Goal: Task Accomplishment & Management: Use online tool/utility

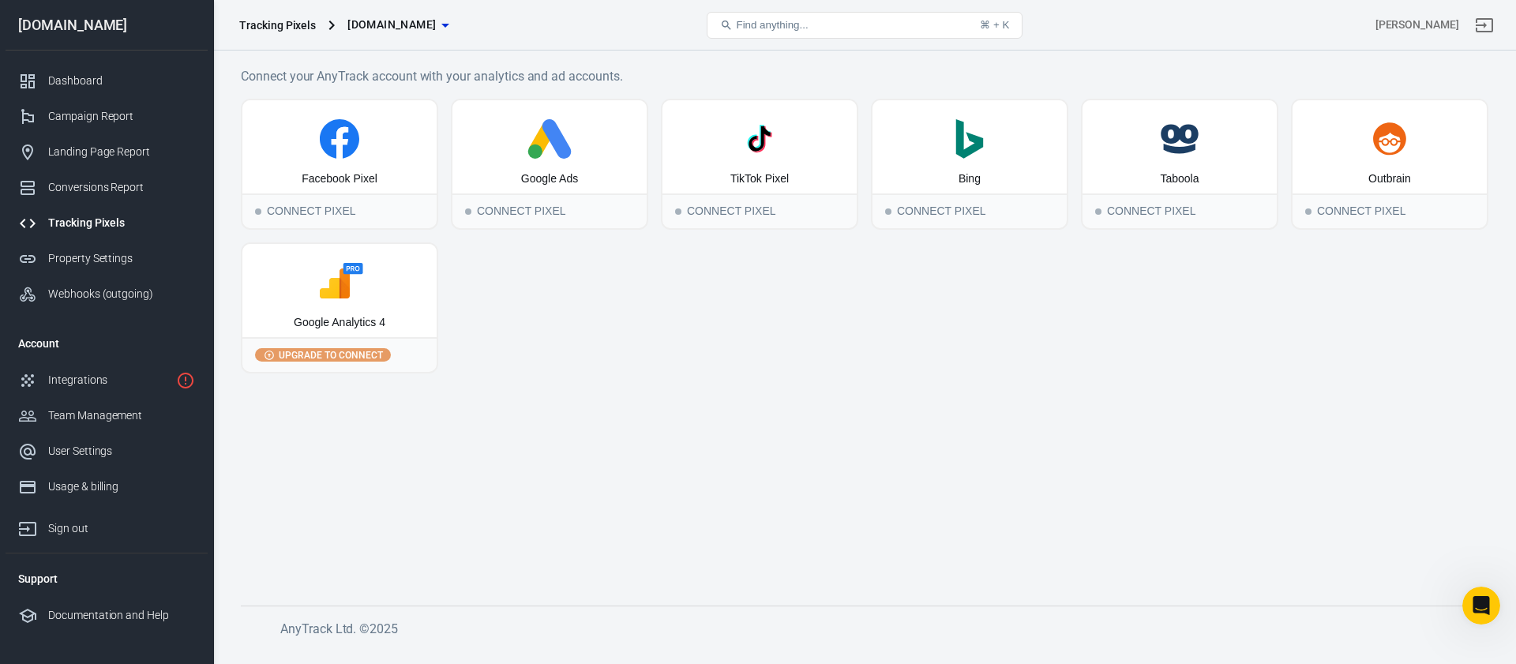
click at [516, 289] on div "Facebook Pixel Connect Pixel Google Ads Connect Pixel TikTok Pixel Connect Pixe…" at bounding box center [865, 236] width 1248 height 275
click at [73, 223] on div "Tracking Pixels" at bounding box center [121, 223] width 147 height 17
click at [580, 163] on div "Google Ads" at bounding box center [550, 146] width 194 height 93
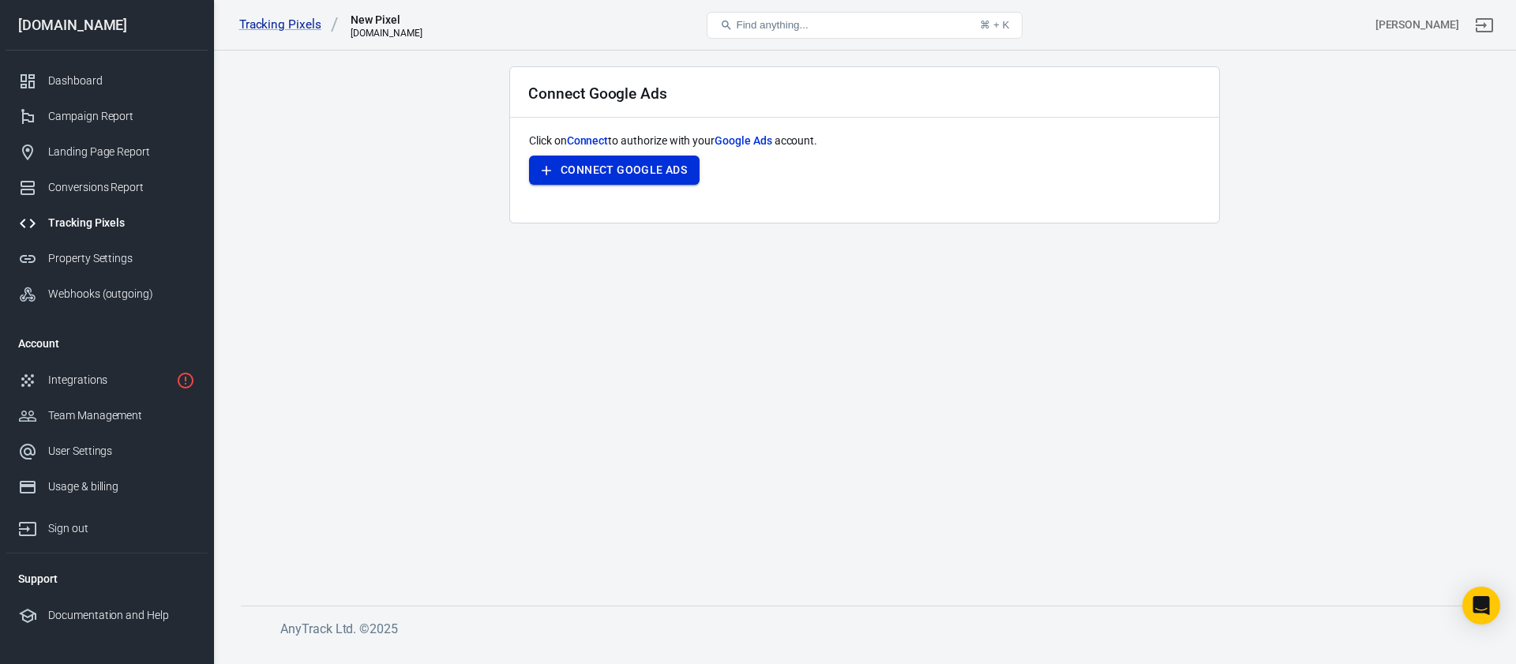
click at [595, 164] on button "Connect Google Ads" at bounding box center [614, 170] width 171 height 29
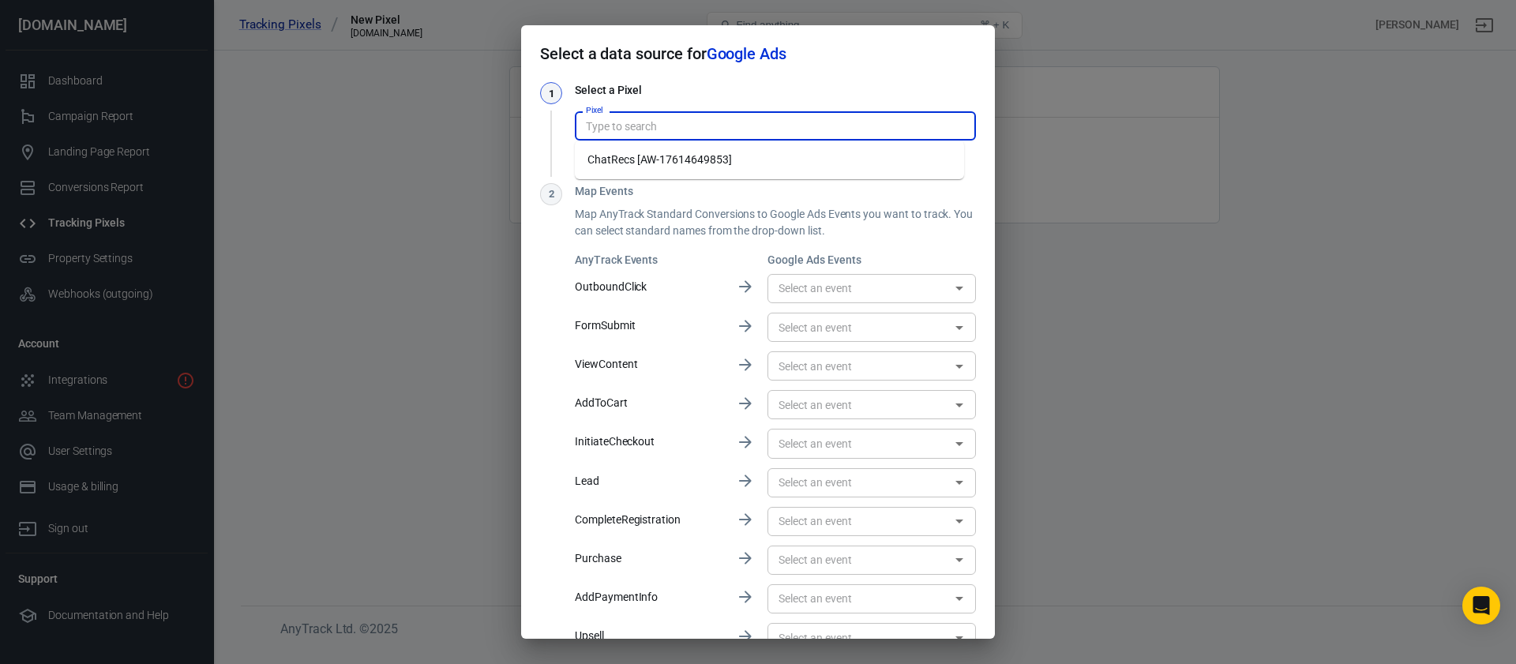
click at [676, 131] on input "Pixel" at bounding box center [774, 126] width 389 height 20
click at [723, 166] on li "ChatRecs [AW-17614649853]" at bounding box center [769, 160] width 389 height 26
type input "ChatRecs [AW-17614649853]"
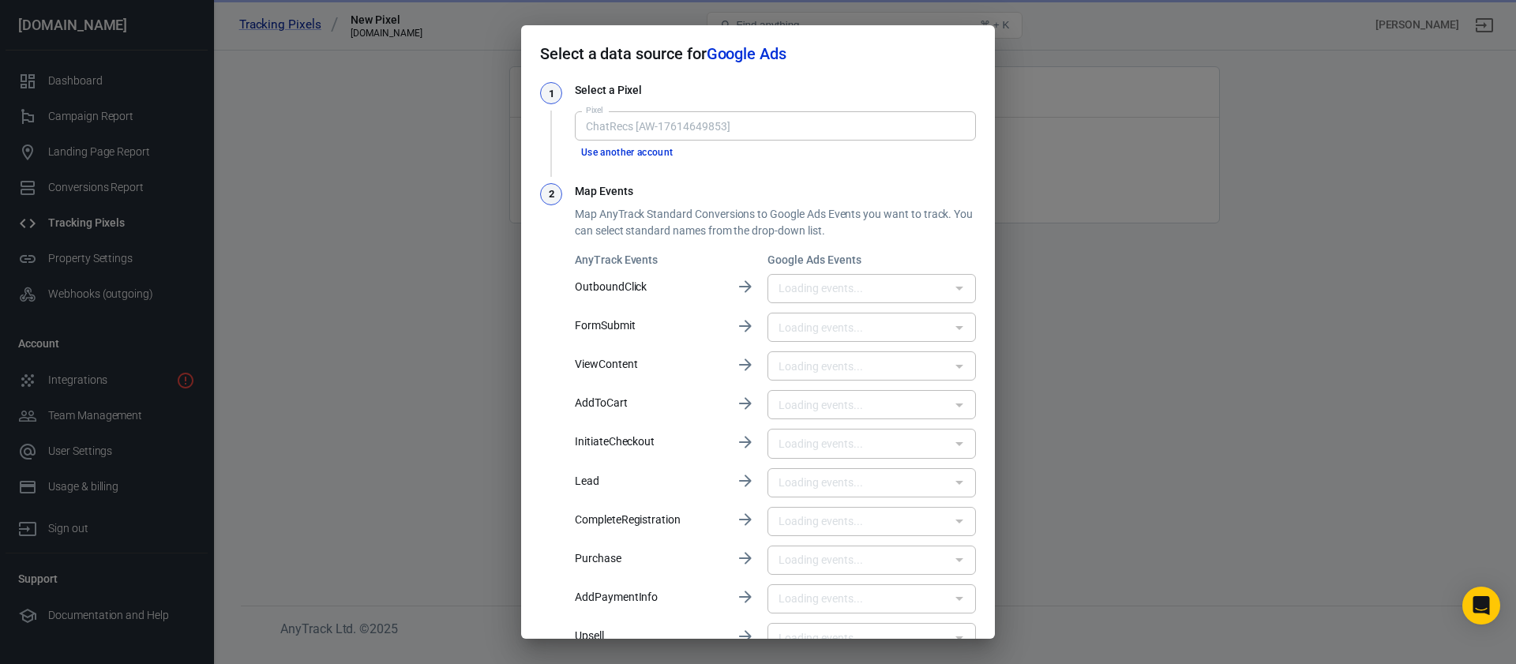
type input "Purchase [mR77CKHKhqUbEP3zqM9B]"
click at [693, 164] on div "1 Select a Pixel Pixel ChatRecs [AW-17614649853] Pixel Use another account 2 Ma…" at bounding box center [758, 388] width 436 height 612
click at [656, 150] on button "Use another account" at bounding box center [627, 153] width 105 height 17
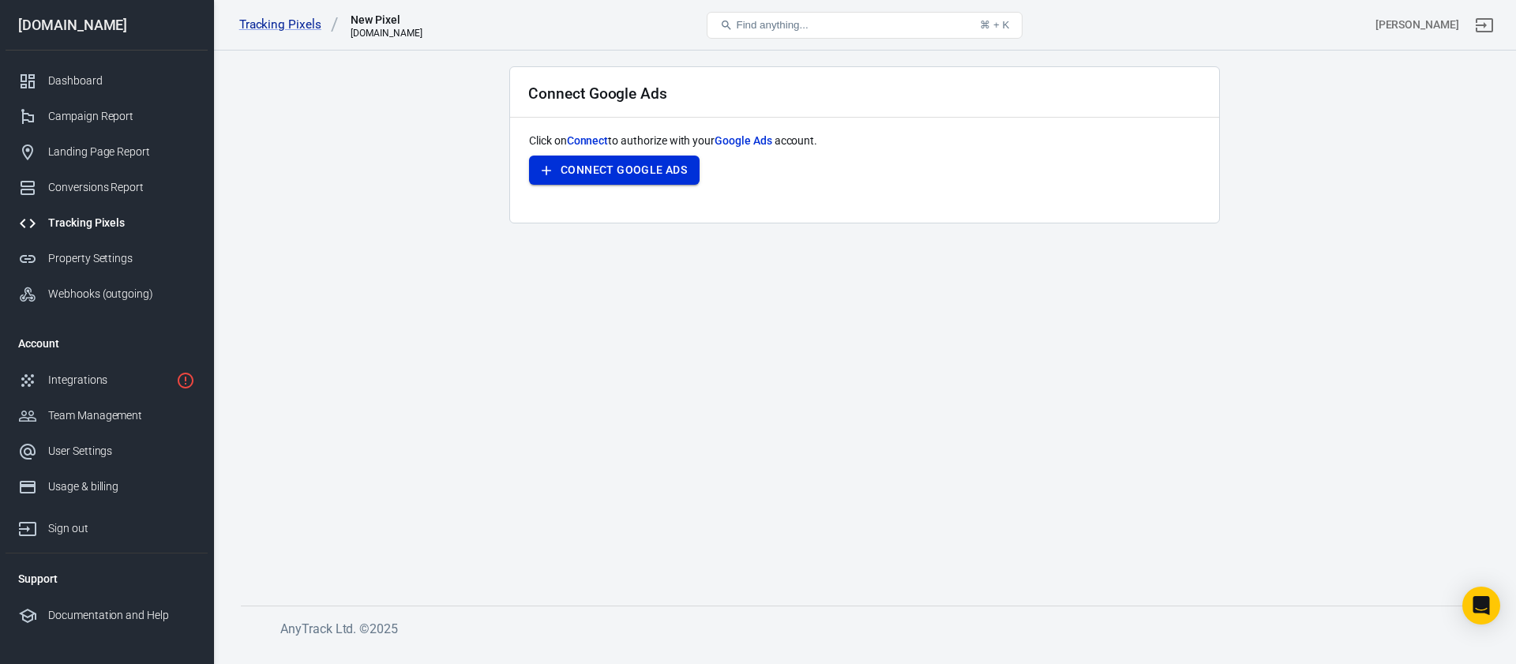
click at [674, 160] on button "Connect Google Ads" at bounding box center [614, 170] width 171 height 29
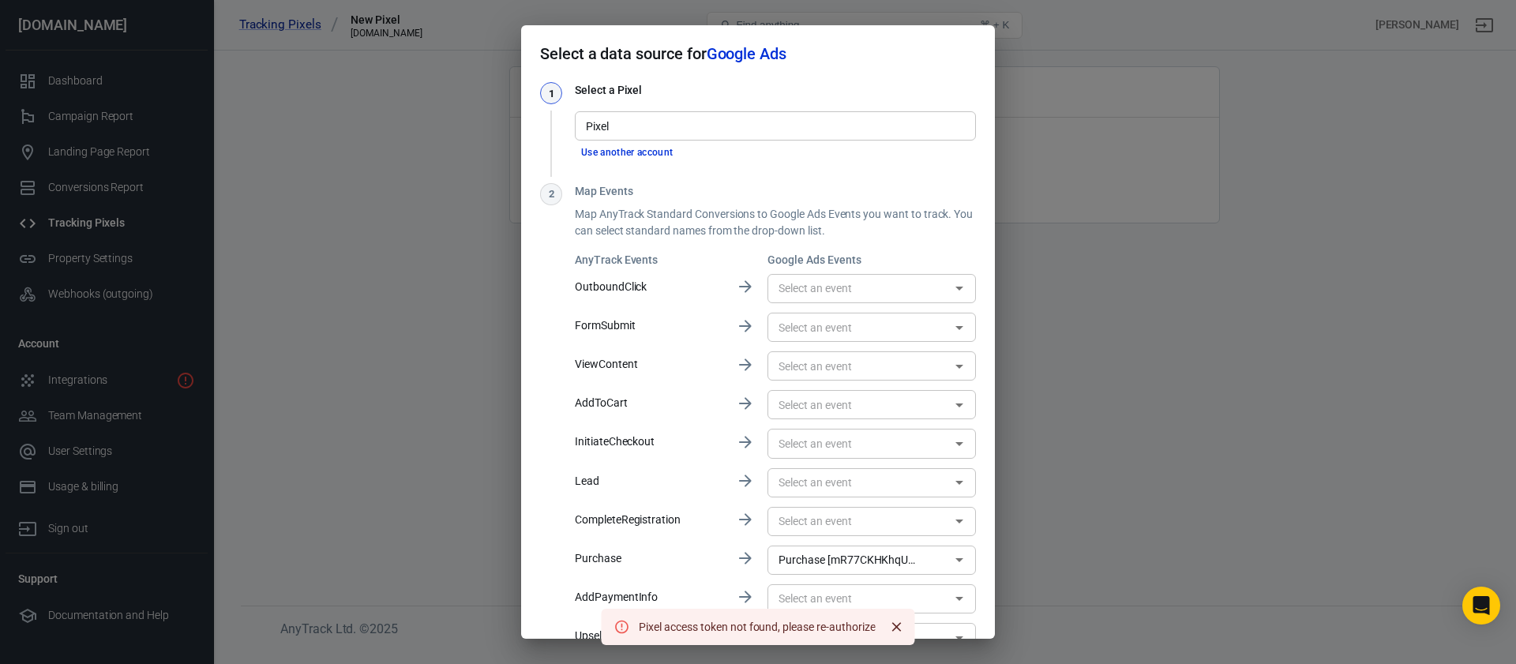
click at [671, 131] on input "Pixel" at bounding box center [774, 126] width 389 height 20
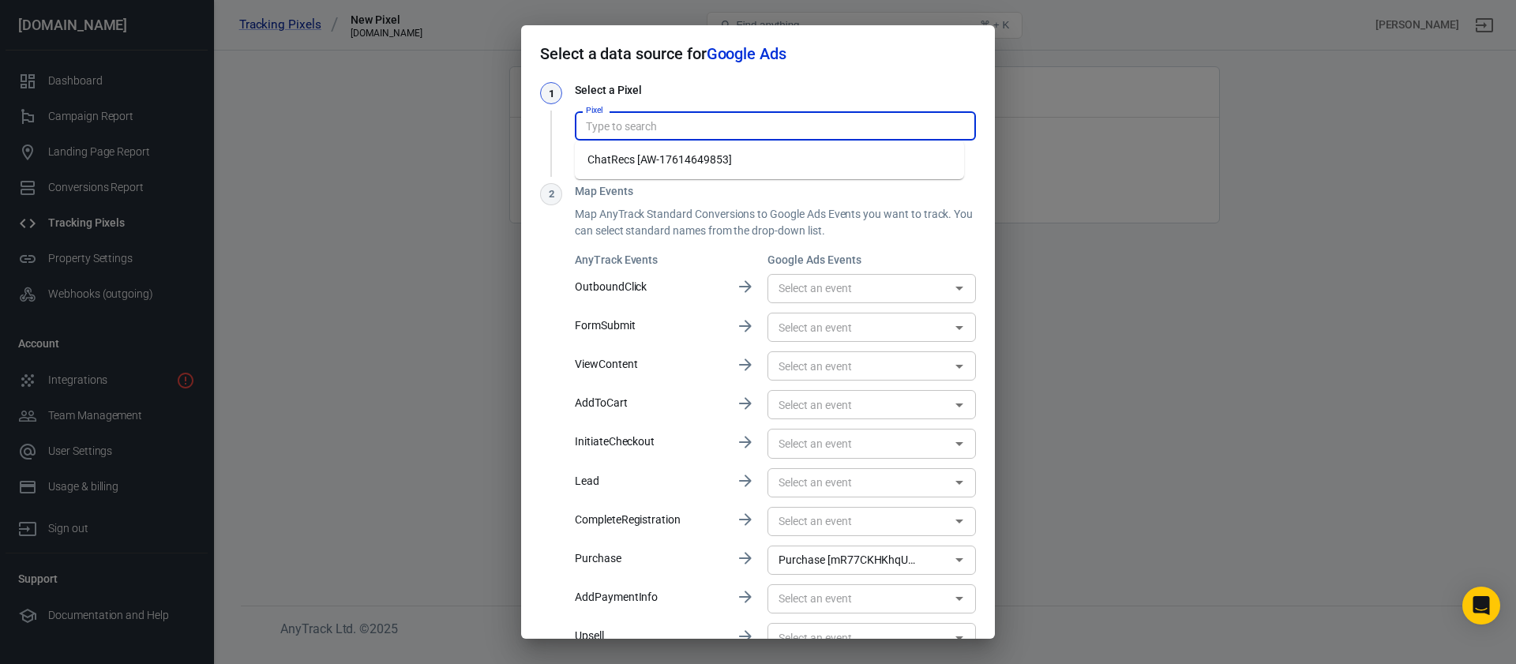
click at [679, 150] on li "ChatRecs [AW-17614649853]" at bounding box center [769, 160] width 389 height 26
type input "ChatRecs [AW-17614649853]"
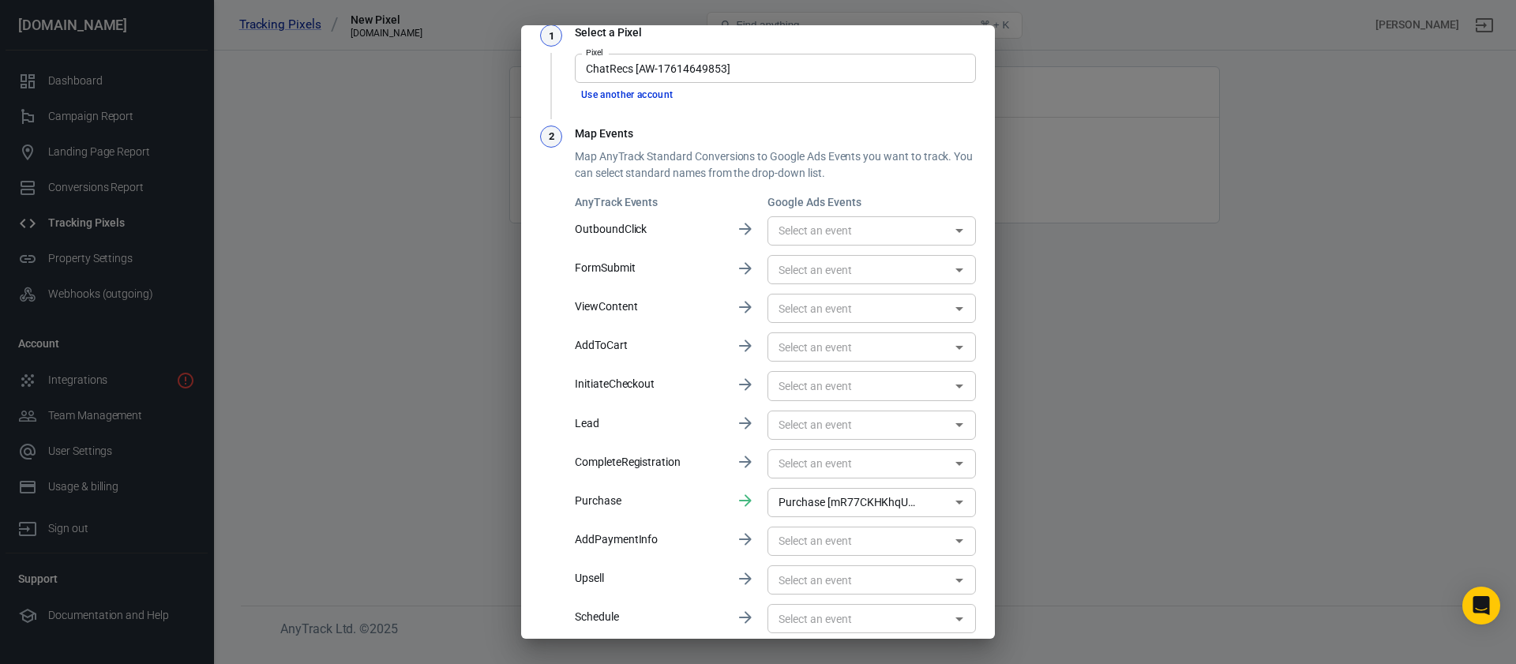
scroll to position [68, 0]
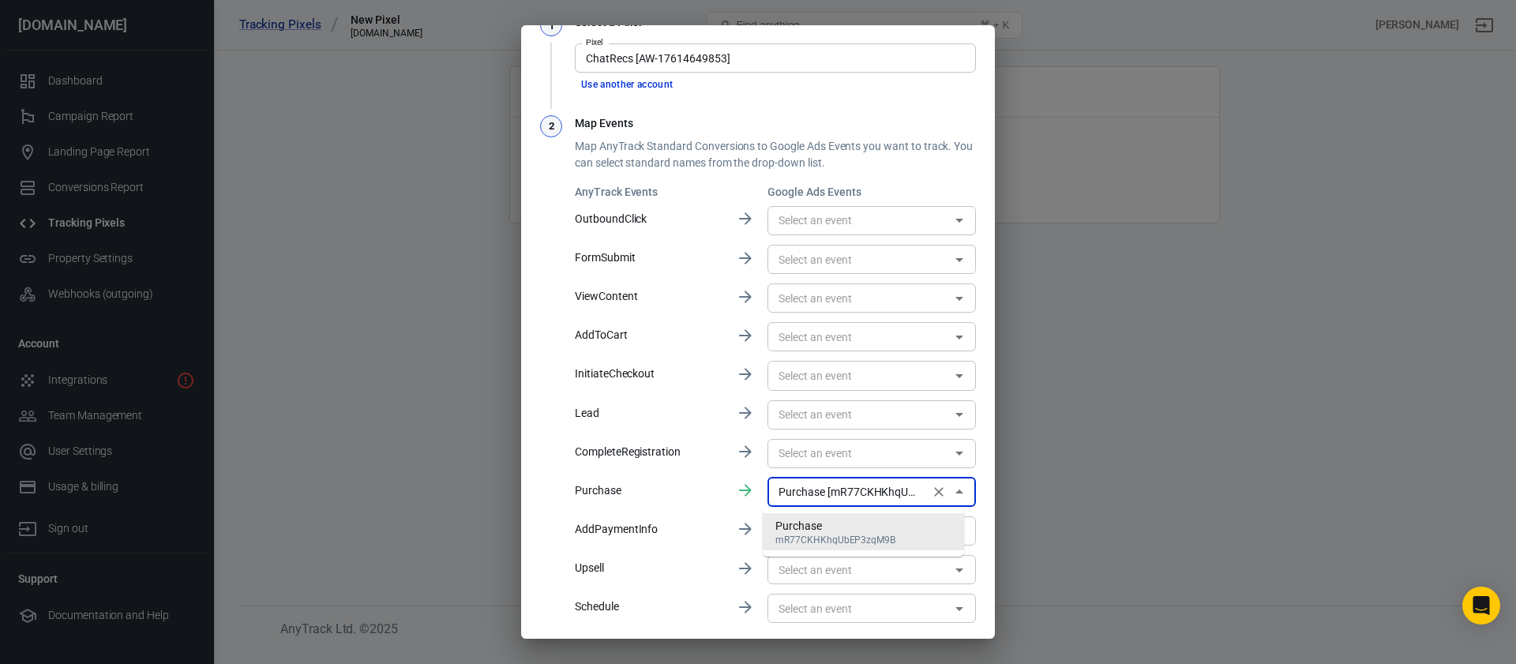
click at [829, 494] on input "Purchase [mR77CKHKhqUbEP3zqM9B]" at bounding box center [848, 493] width 152 height 20
click at [731, 494] on div "AnyTrack Events Google Ads Events OutboundClick ​ FormSubmit ​ ViewContent ​ Ad…" at bounding box center [775, 405] width 401 height 442
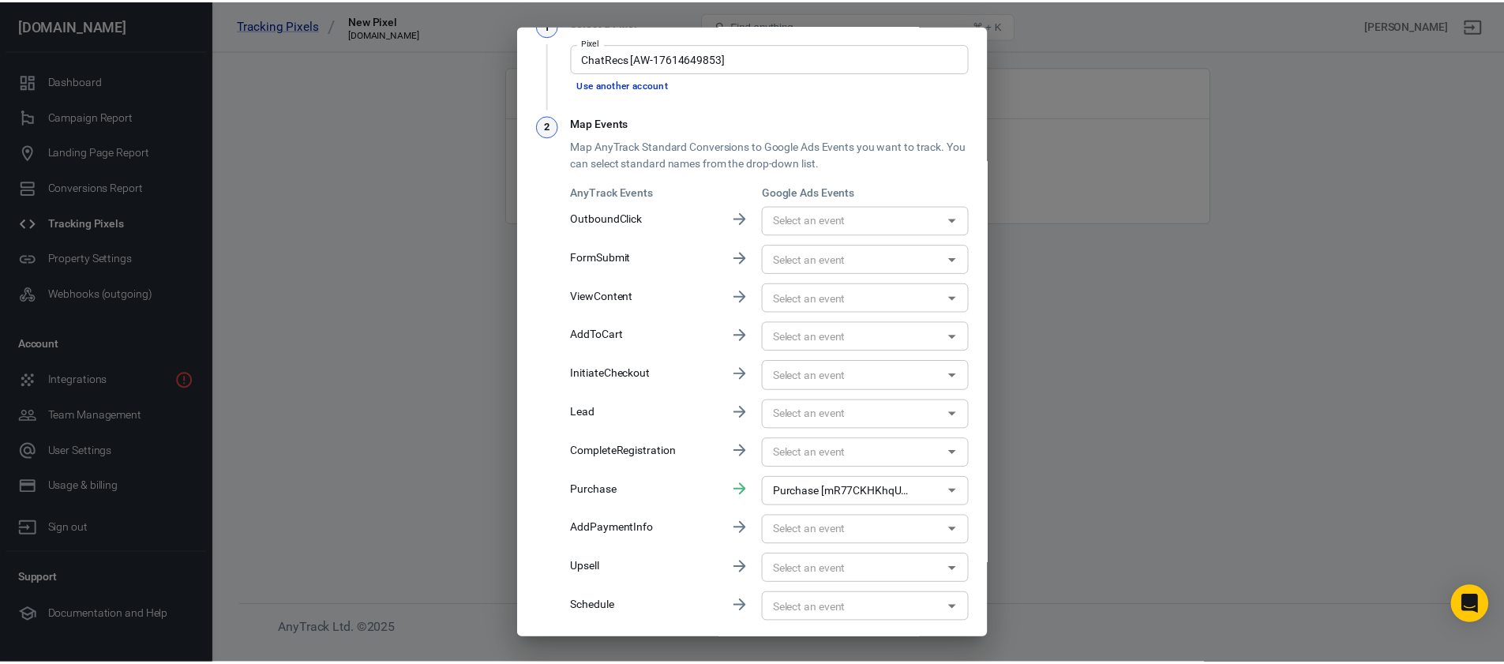
scroll to position [121, 0]
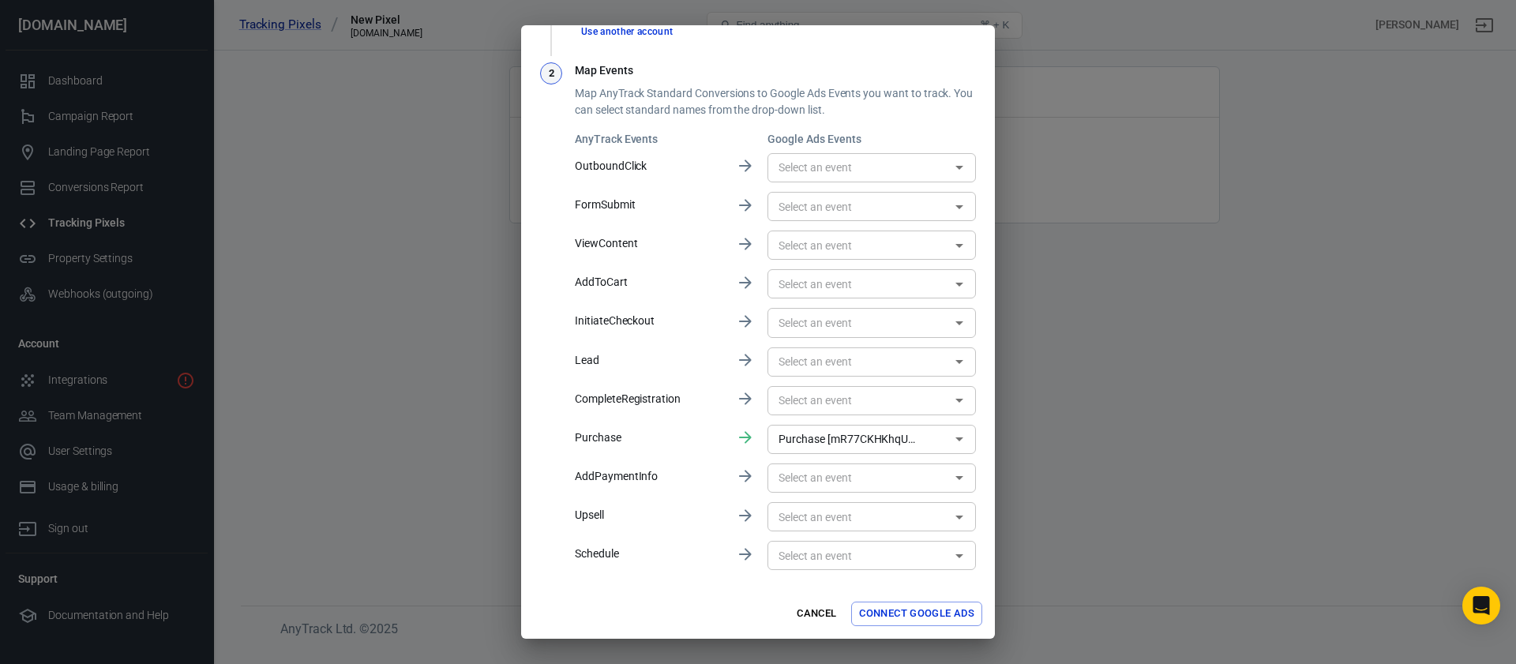
click at [956, 321] on icon "Open" at bounding box center [960, 323] width 8 height 4
click at [950, 321] on icon "Close" at bounding box center [959, 323] width 19 height 19
click at [960, 606] on button "Connect Google Ads" at bounding box center [916, 614] width 131 height 24
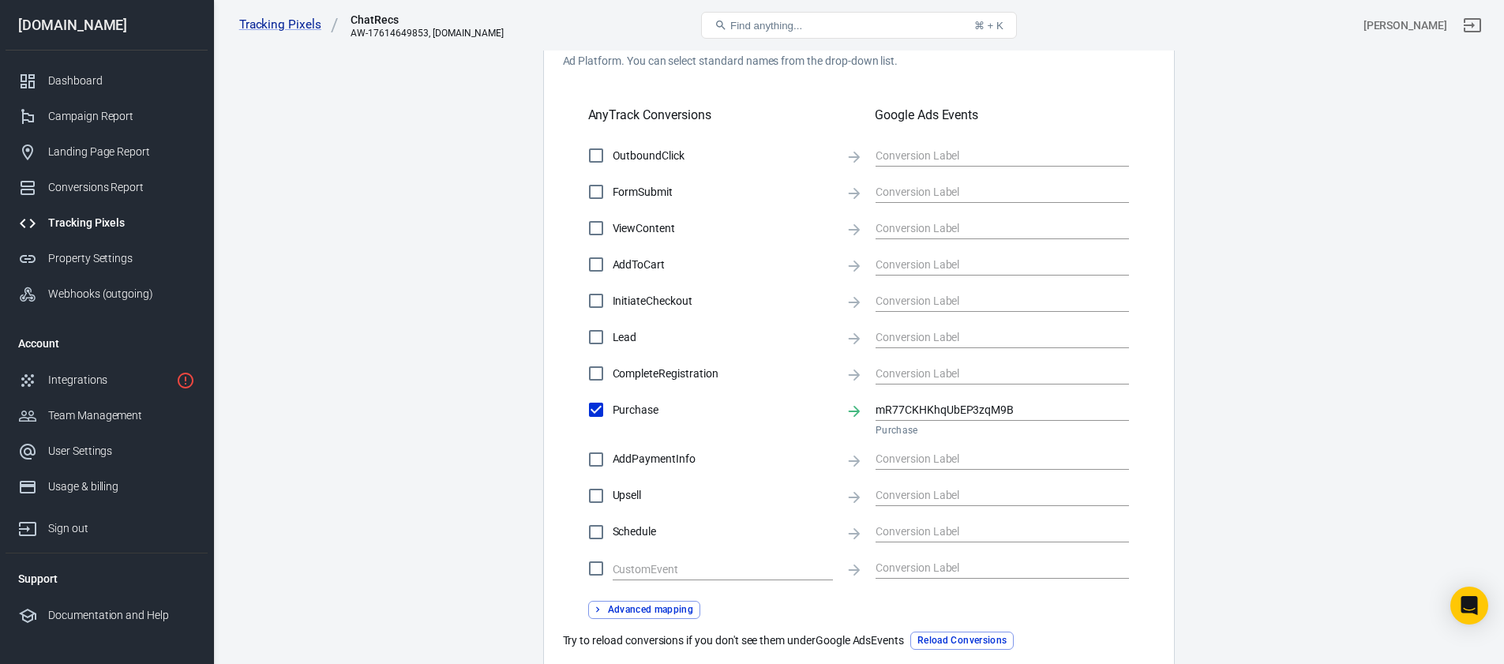
scroll to position [640, 0]
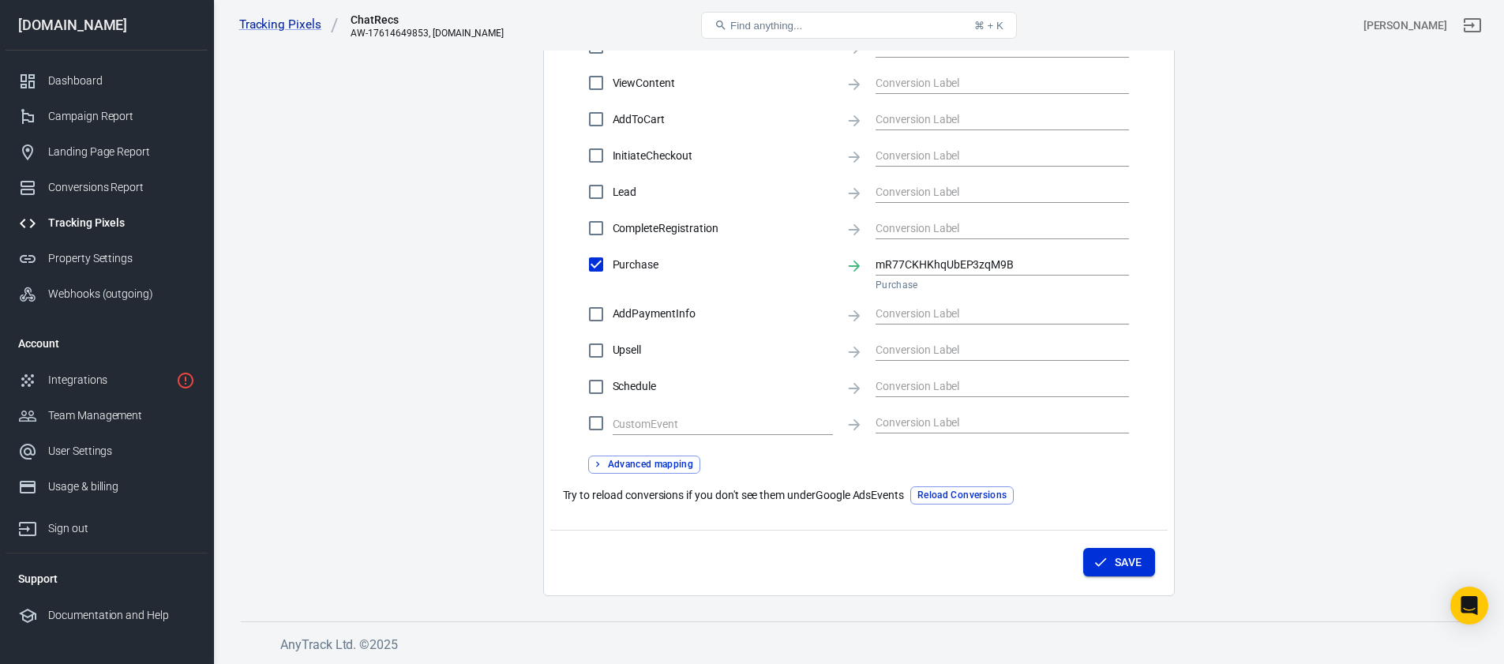
click at [1103, 554] on icon "button" at bounding box center [1101, 562] width 16 height 16
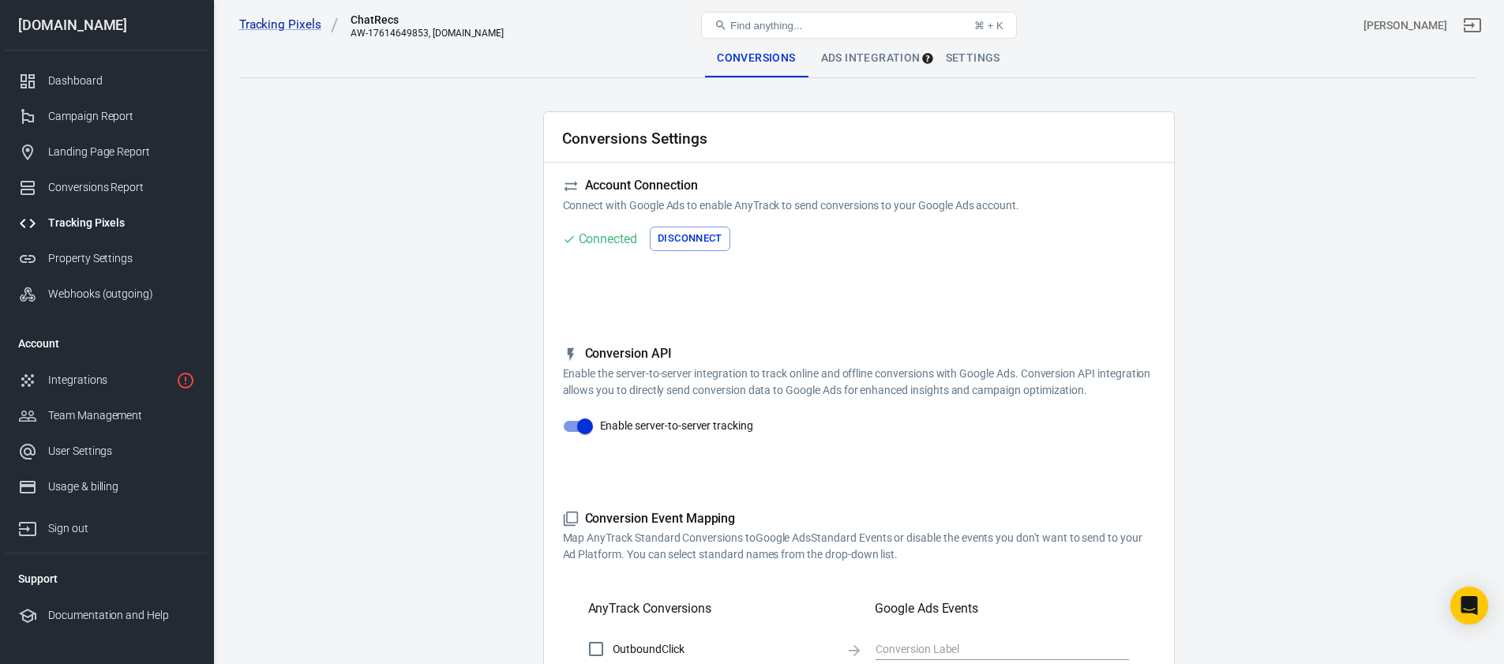
click at [111, 216] on div "Tracking Pixels" at bounding box center [121, 223] width 147 height 17
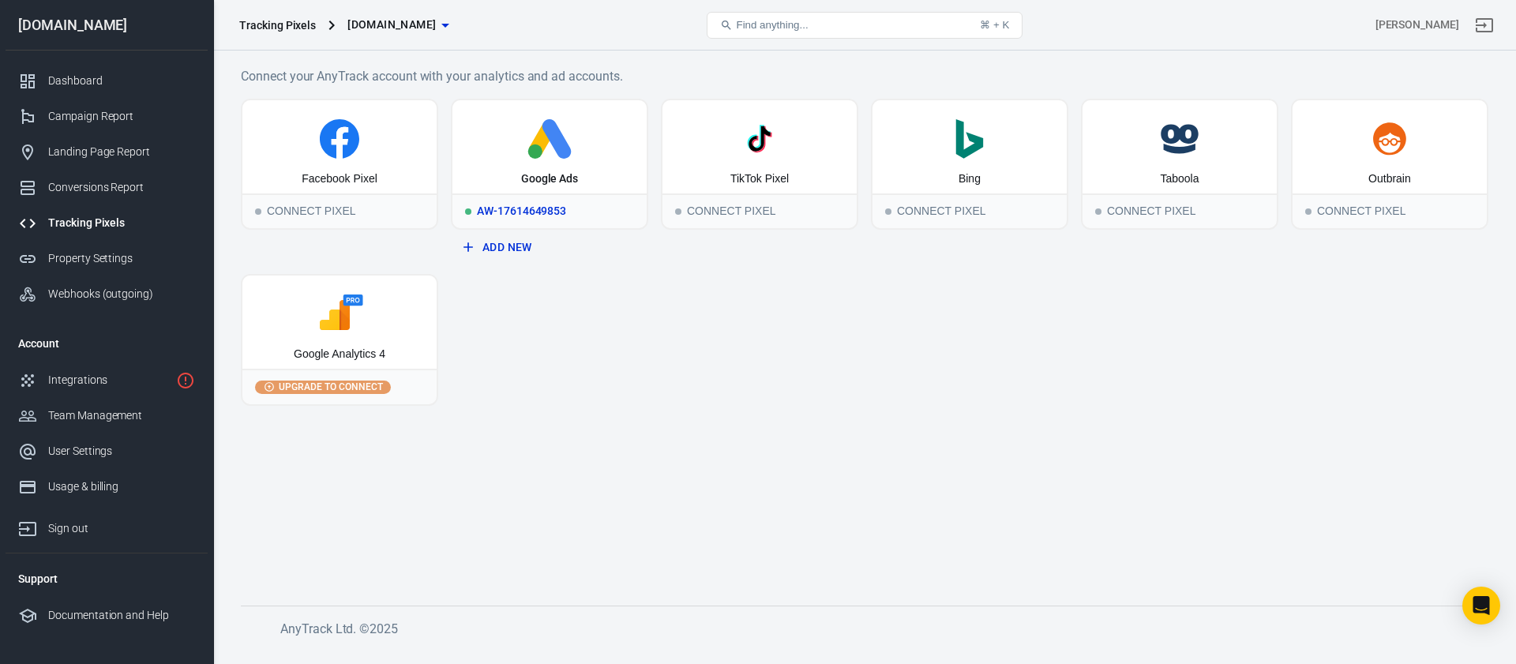
click at [543, 156] on icon at bounding box center [550, 138] width 182 height 39
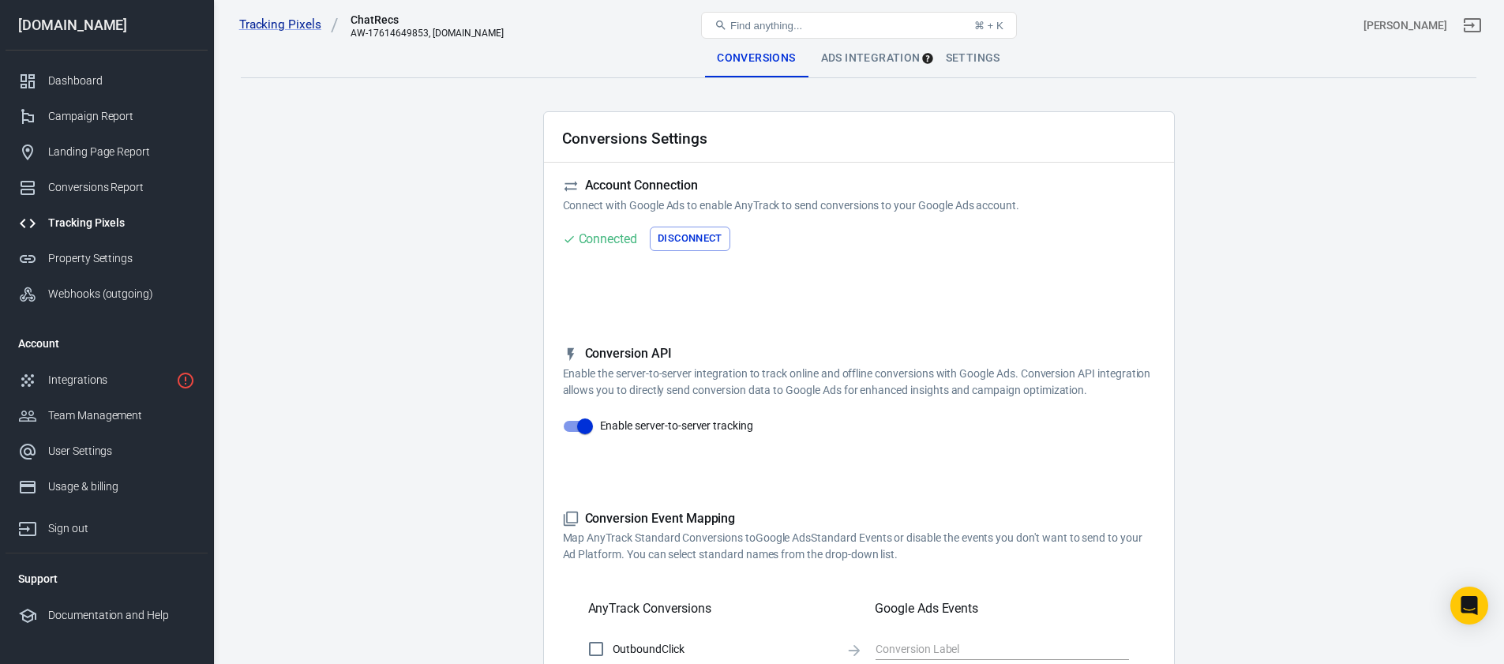
click at [833, 66] on div "Ads Integration" at bounding box center [871, 58] width 125 height 38
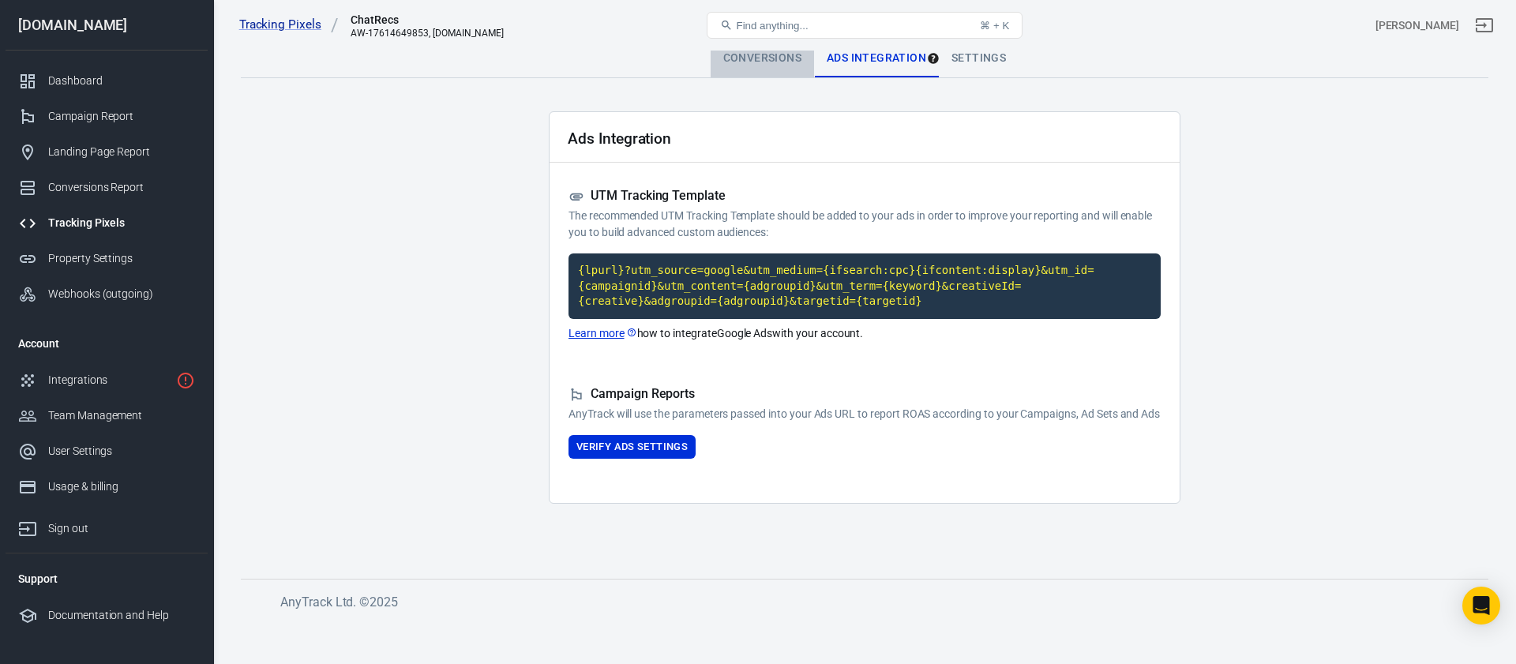
click at [795, 57] on div "Conversions" at bounding box center [762, 58] width 103 height 38
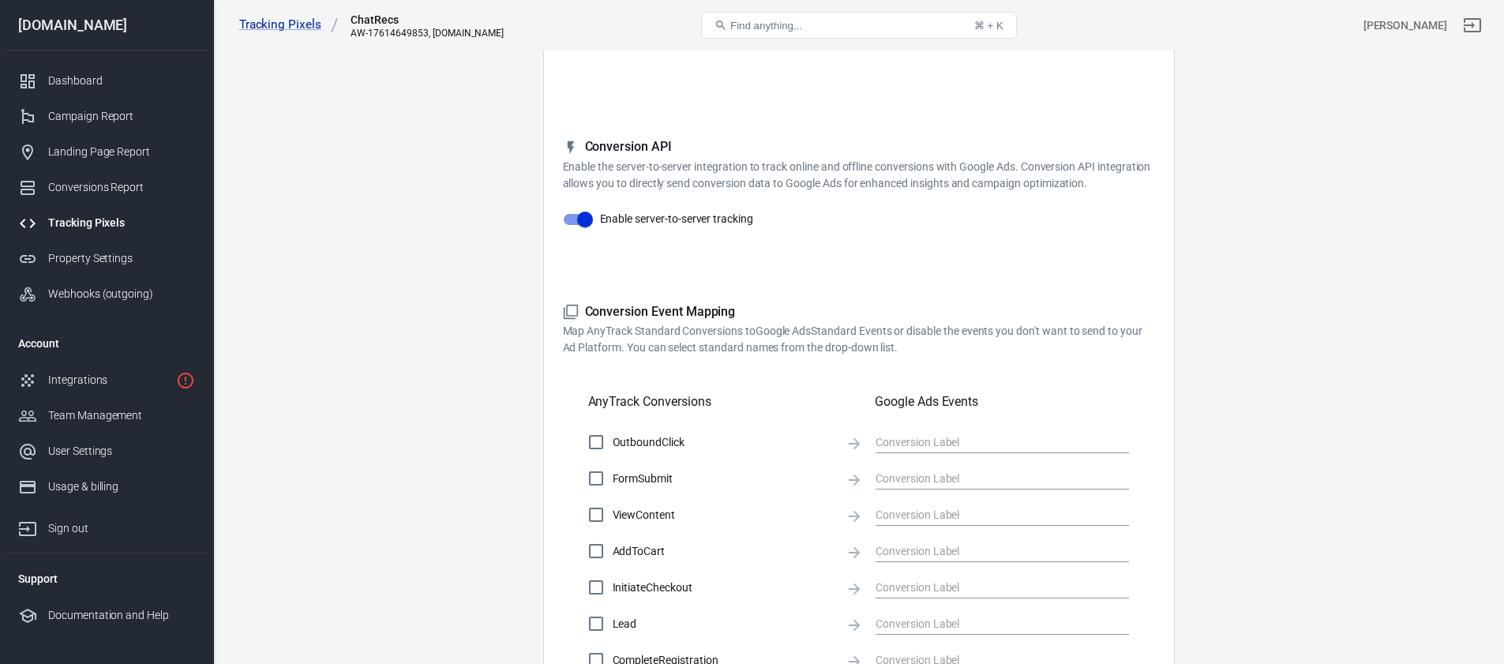
scroll to position [464, 0]
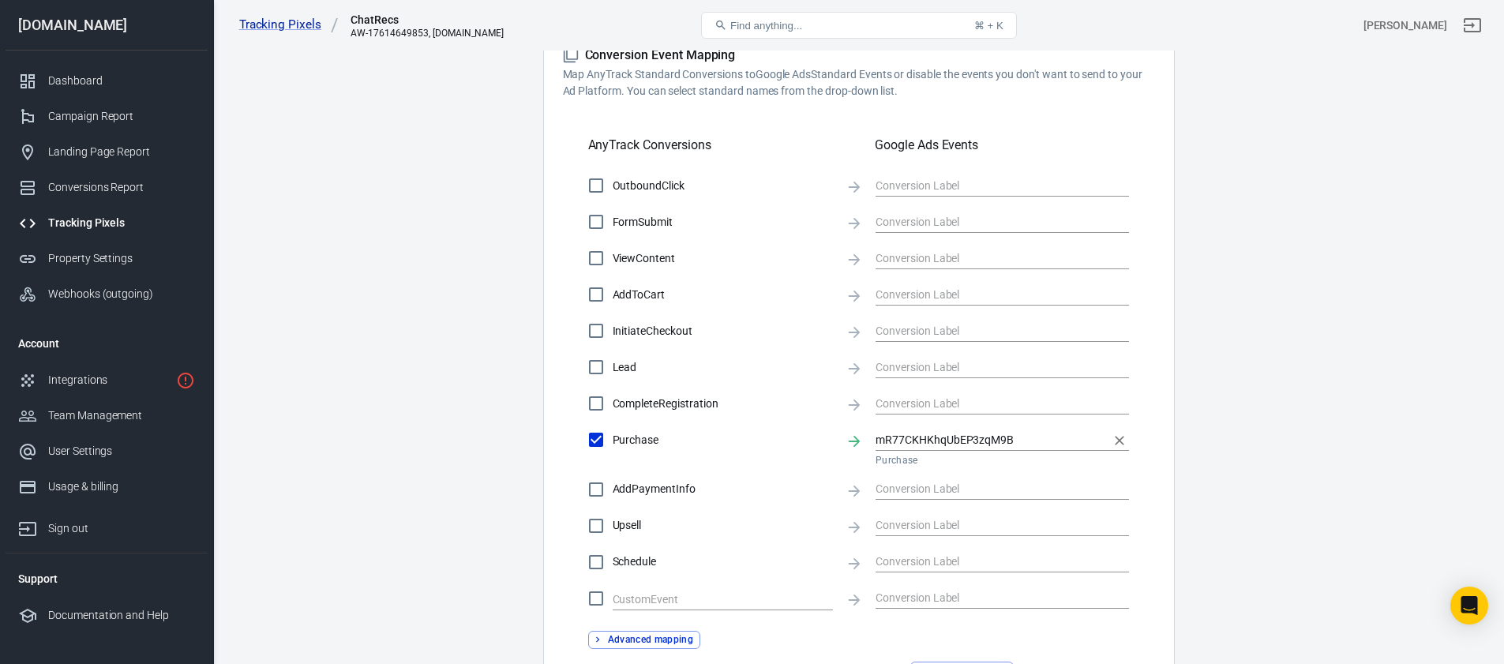
click at [1044, 445] on input "mR77CKHKhqUbEP3zqM9B" at bounding box center [991, 440] width 230 height 20
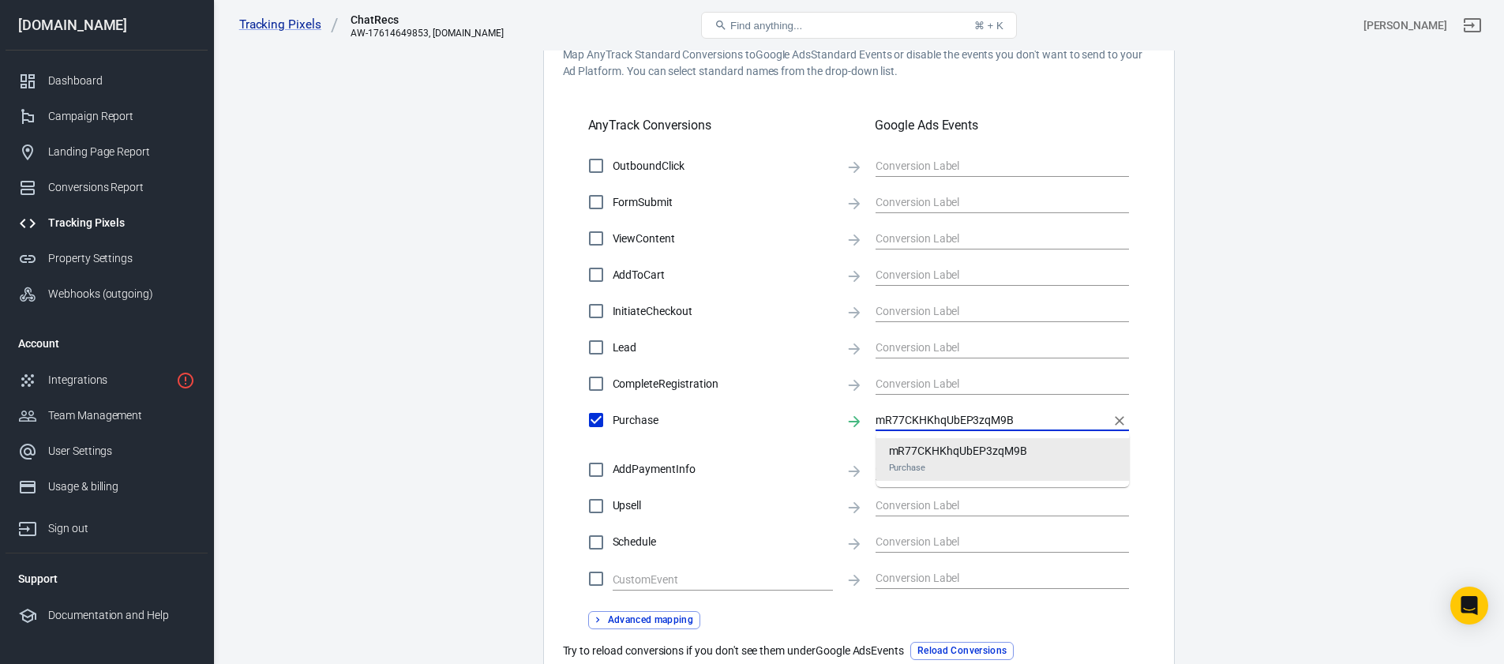
scroll to position [605, 0]
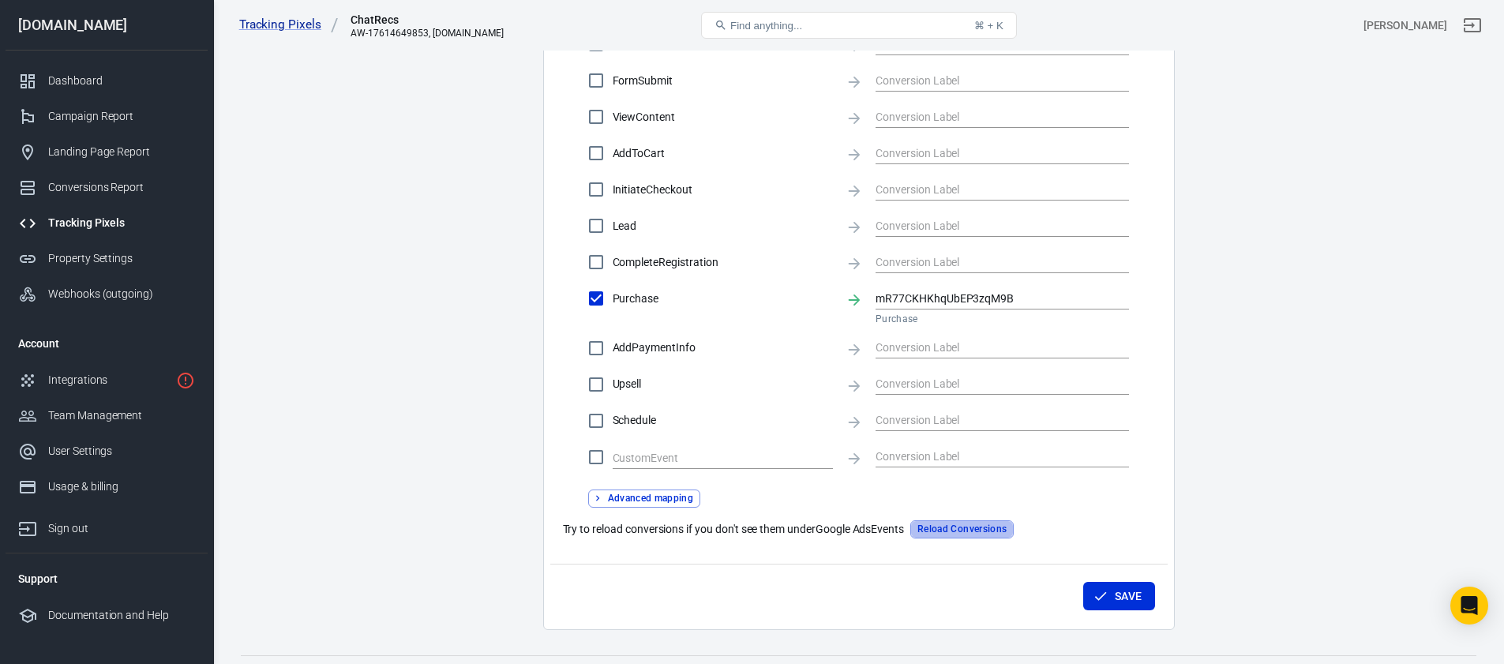
click at [974, 525] on button "Reload Conversions" at bounding box center [962, 529] width 103 height 18
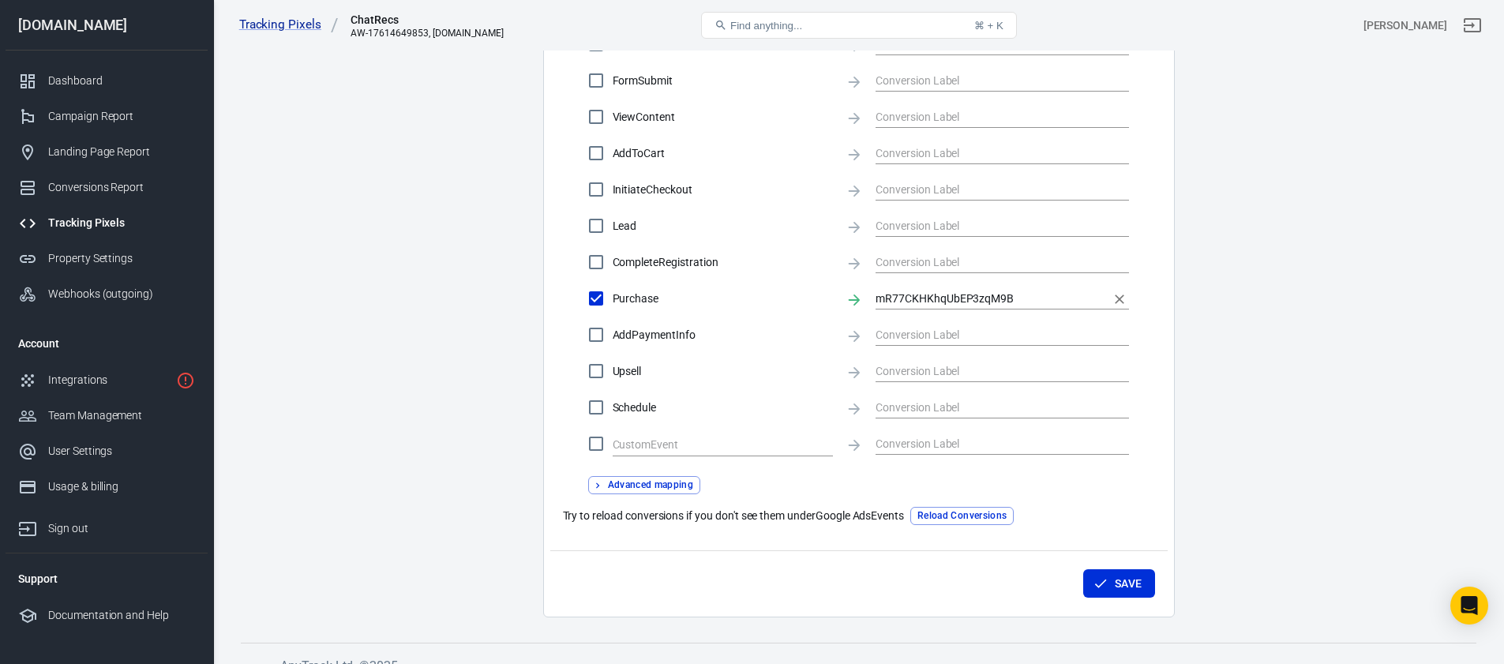
click at [1013, 297] on input "mR77CKHKhqUbEP3zqM9B" at bounding box center [991, 298] width 230 height 20
click at [1002, 333] on div "MIMvCP74gqYbEP3zqM9B AnyTrack Conversion" at bounding box center [955, 337] width 133 height 33
type input "MIMvCP74gqYbEP3zqM9B"
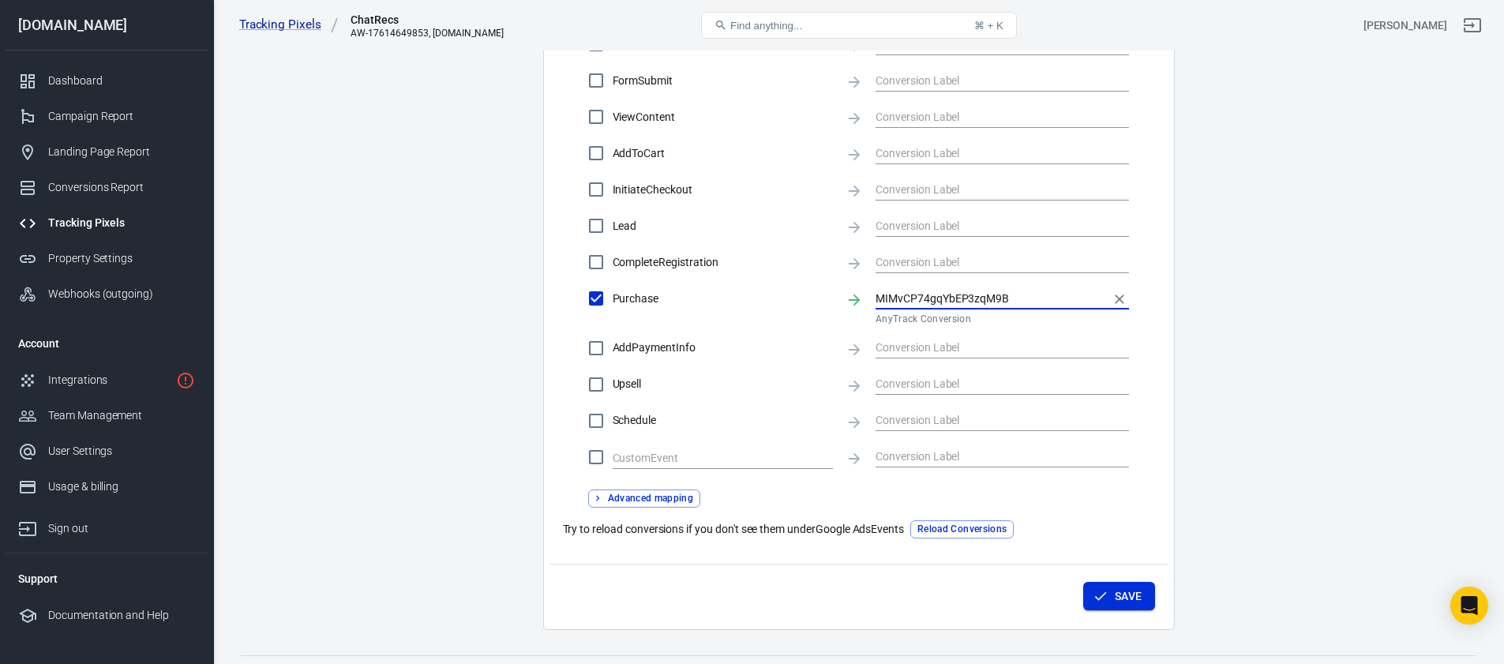
click at [1136, 596] on button "Save" at bounding box center [1120, 596] width 72 height 29
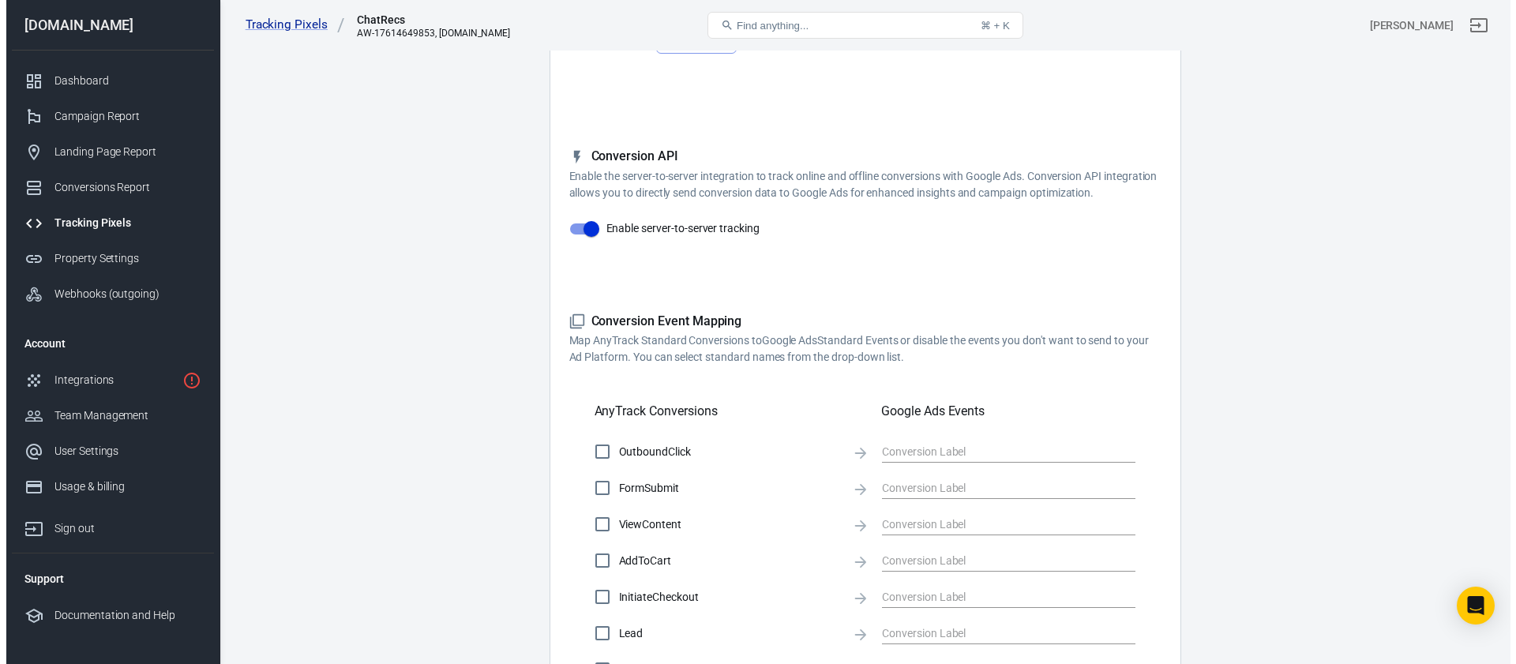
scroll to position [0, 0]
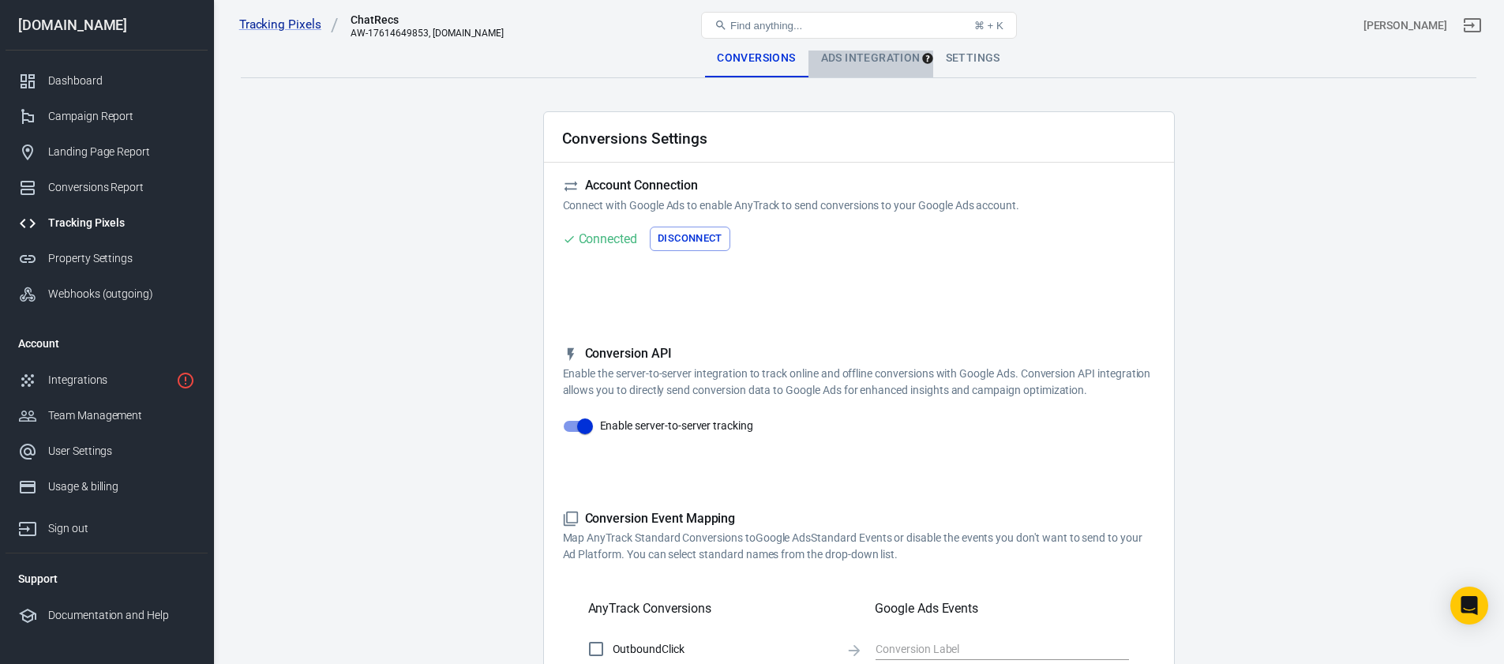
click at [853, 60] on div "Ads Integration" at bounding box center [871, 58] width 125 height 38
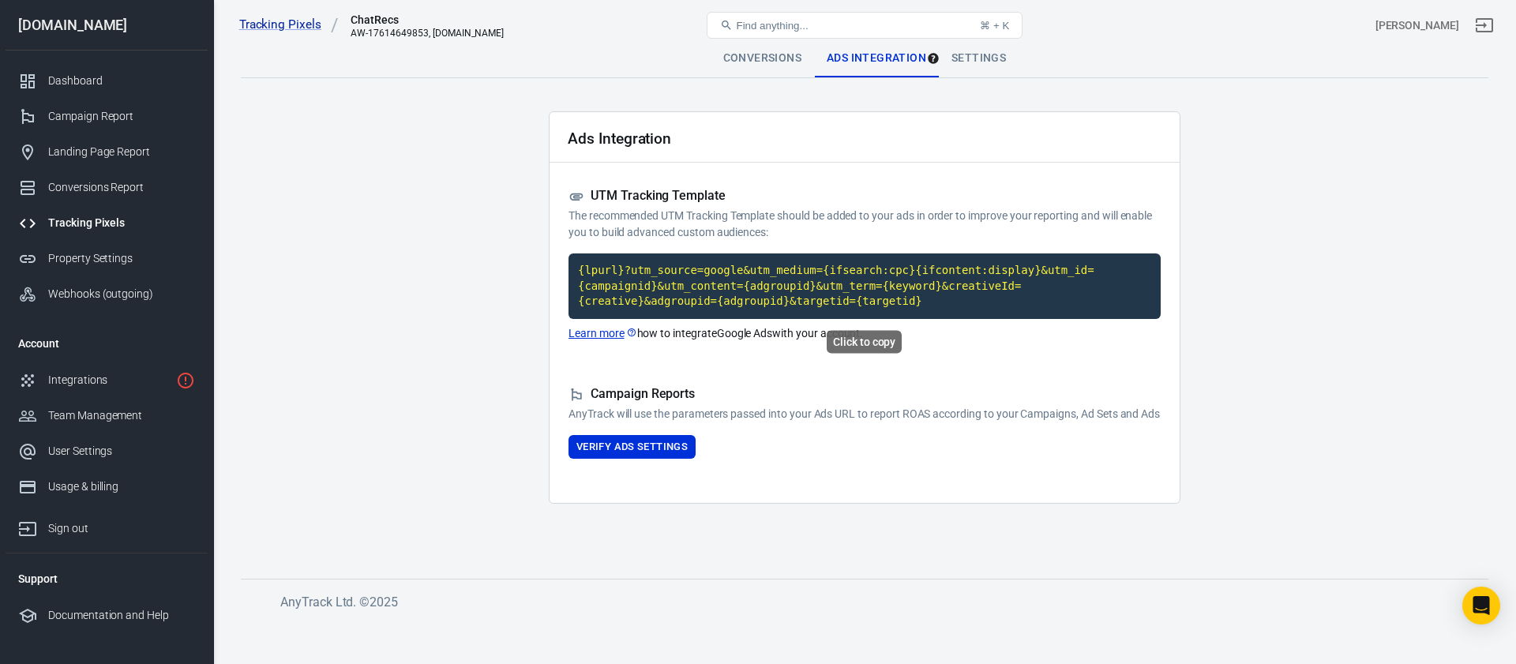
click at [640, 279] on code "{lpurl}?utm_source=google&utm_medium={ifsearch:cpc}{ifcontent:display}&utm_id={…" at bounding box center [865, 287] width 592 height 66
